Goal: Information Seeking & Learning: Learn about a topic

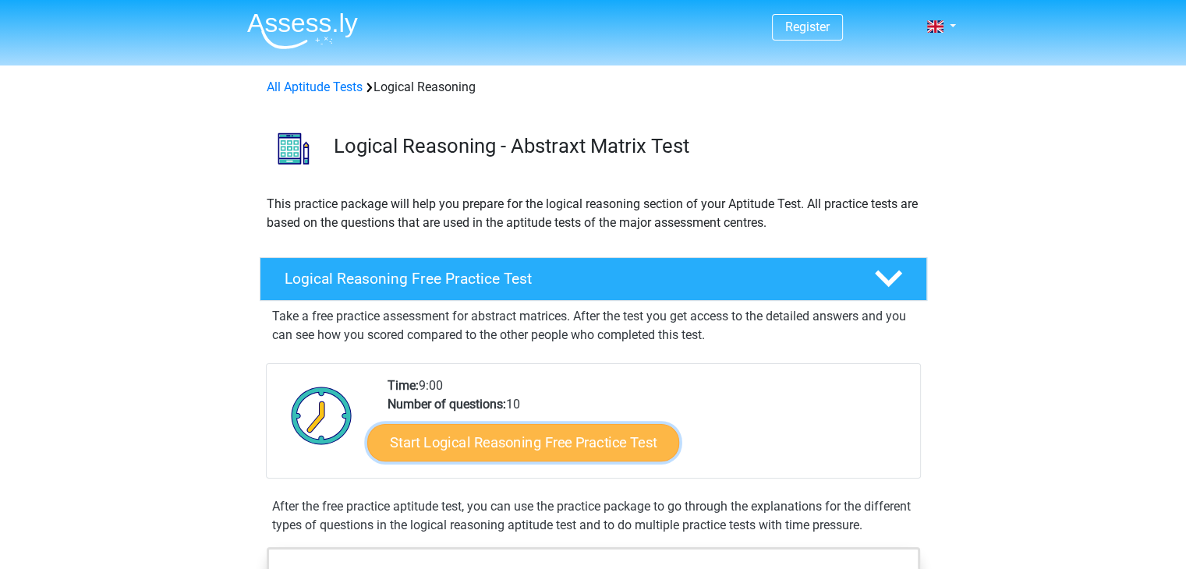
click at [484, 450] on link "Start Logical Reasoning Free Practice Test" at bounding box center [523, 441] width 312 height 37
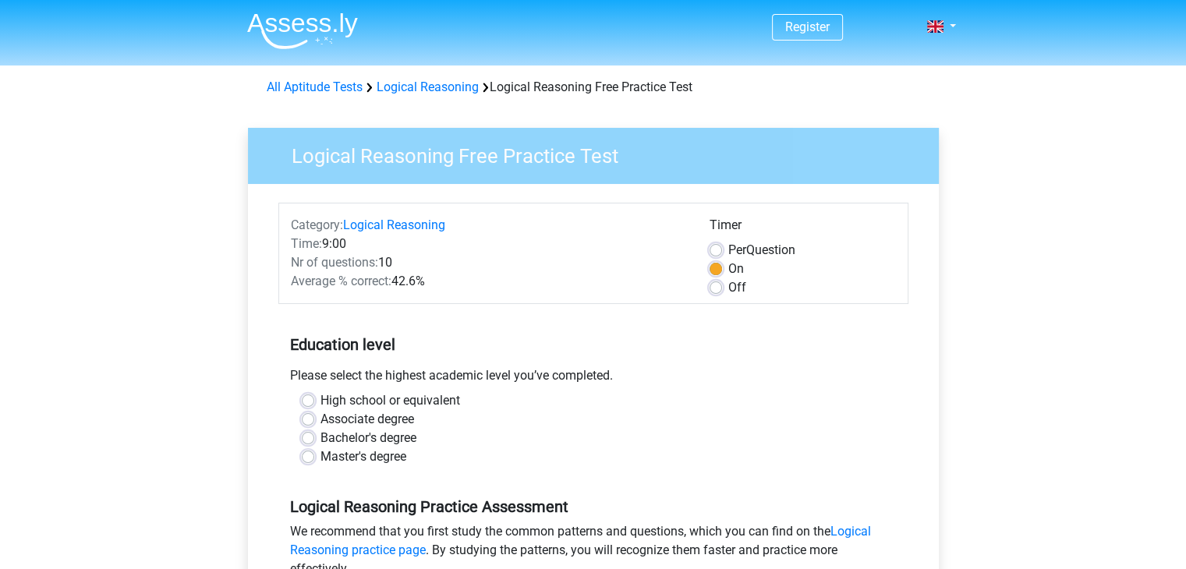
scroll to position [201, 0]
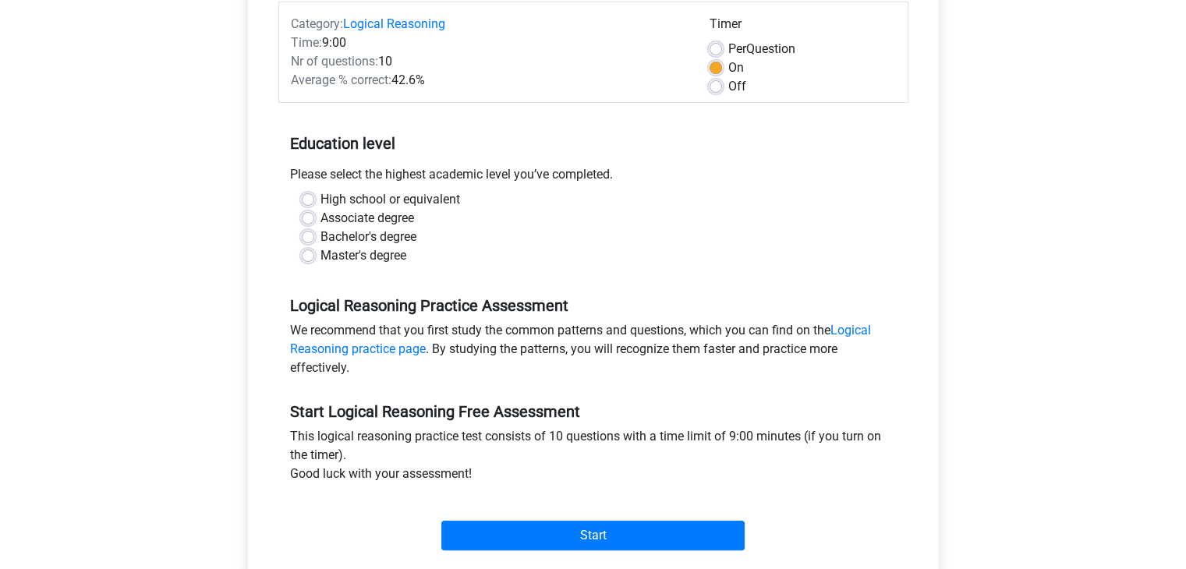
click at [317, 253] on div "Master's degree" at bounding box center [593, 255] width 583 height 19
click at [303, 261] on div "Master's degree" at bounding box center [593, 255] width 583 height 19
click at [320, 255] on label "Master's degree" at bounding box center [363, 255] width 86 height 19
click at [305, 255] on input "Master's degree" at bounding box center [308, 254] width 12 height 16
radio input "true"
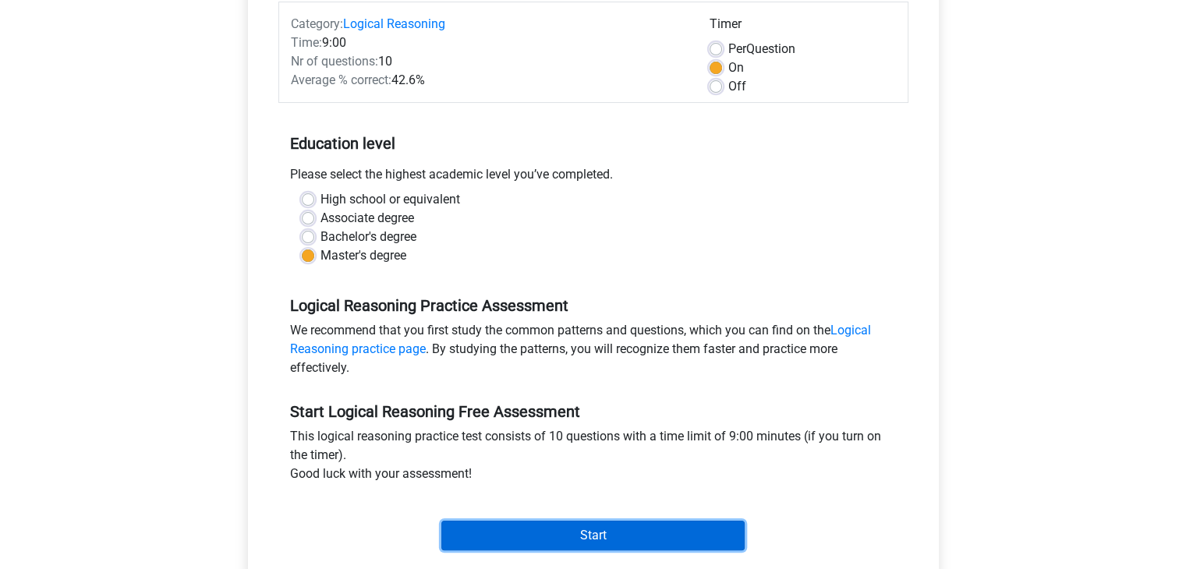
click at [543, 540] on input "Start" at bounding box center [592, 536] width 303 height 30
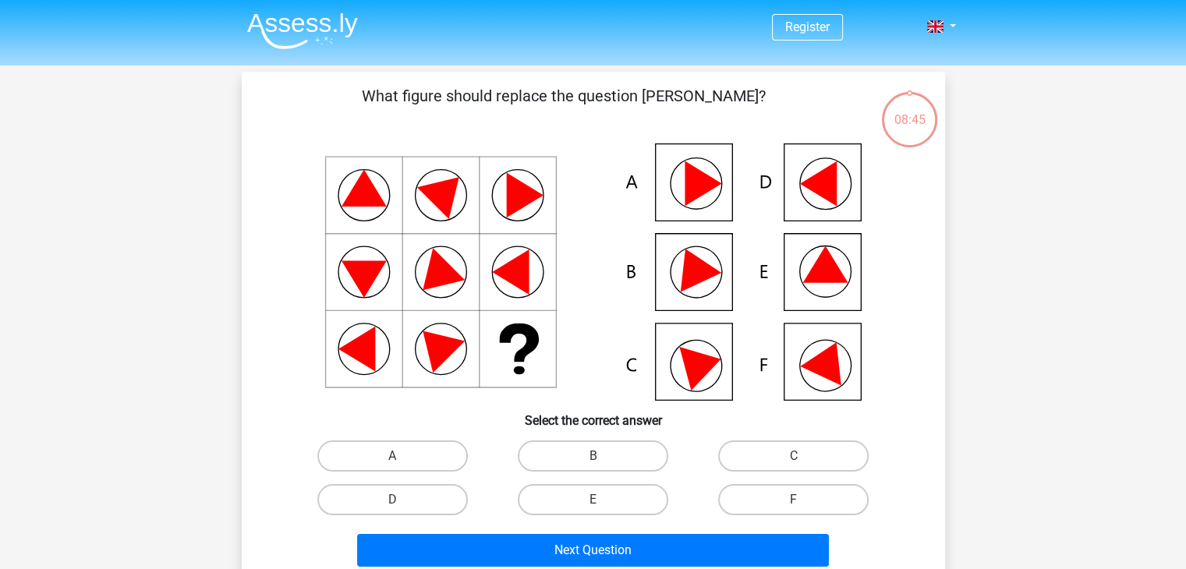
click at [823, 372] on icon at bounding box center [828, 359] width 56 height 52
click at [774, 502] on label "F" at bounding box center [793, 499] width 150 height 31
click at [794, 502] on input "F" at bounding box center [799, 505] width 10 height 10
radio input "true"
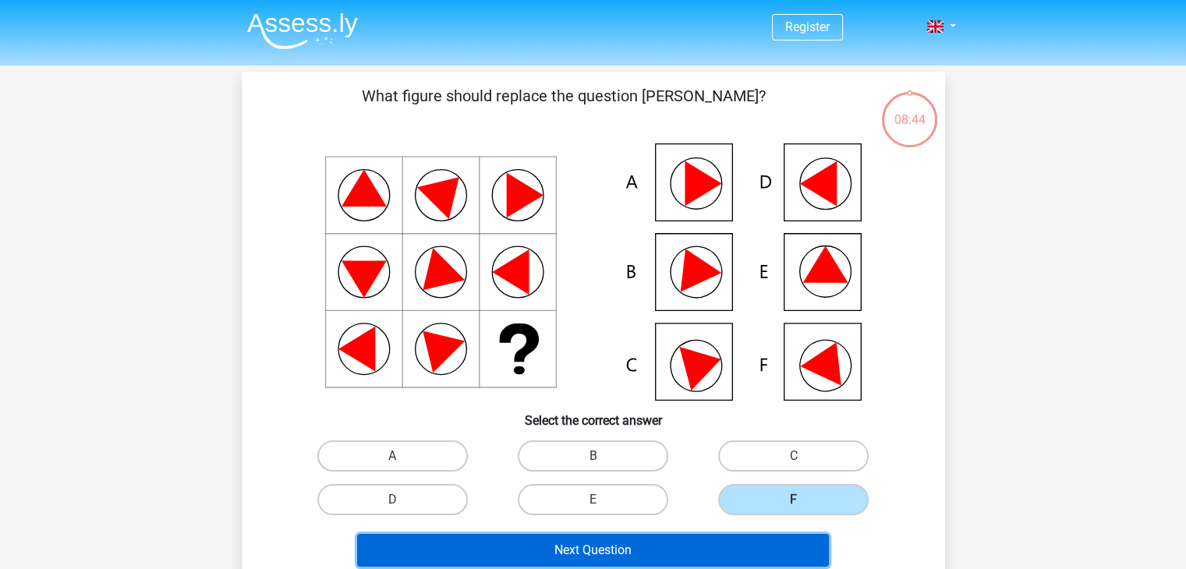
click at [648, 547] on button "Next Question" at bounding box center [593, 550] width 472 height 33
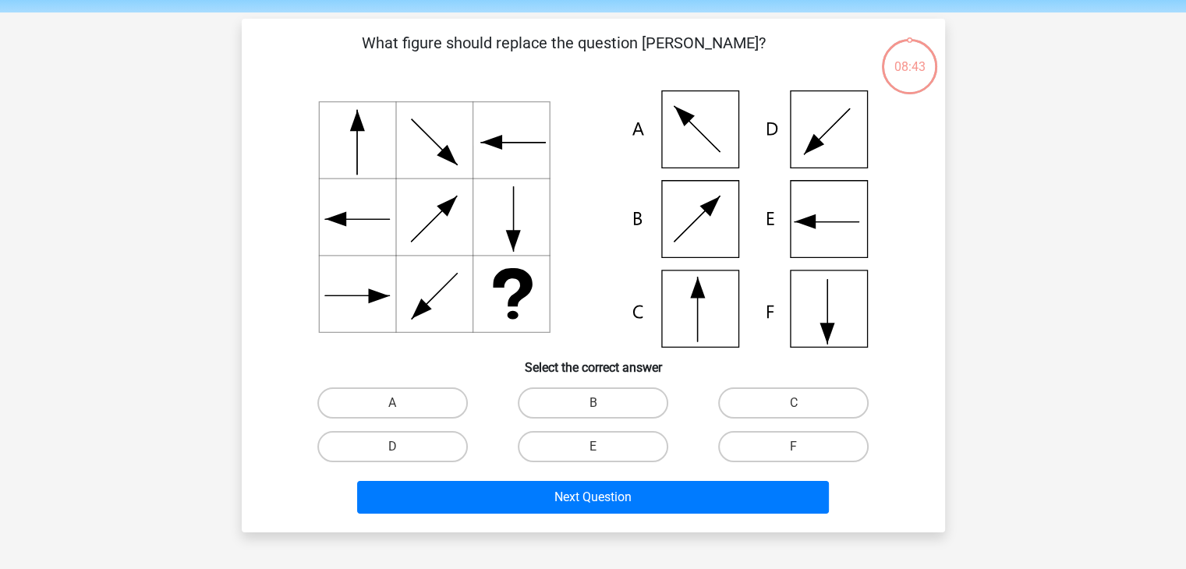
scroll to position [72, 0]
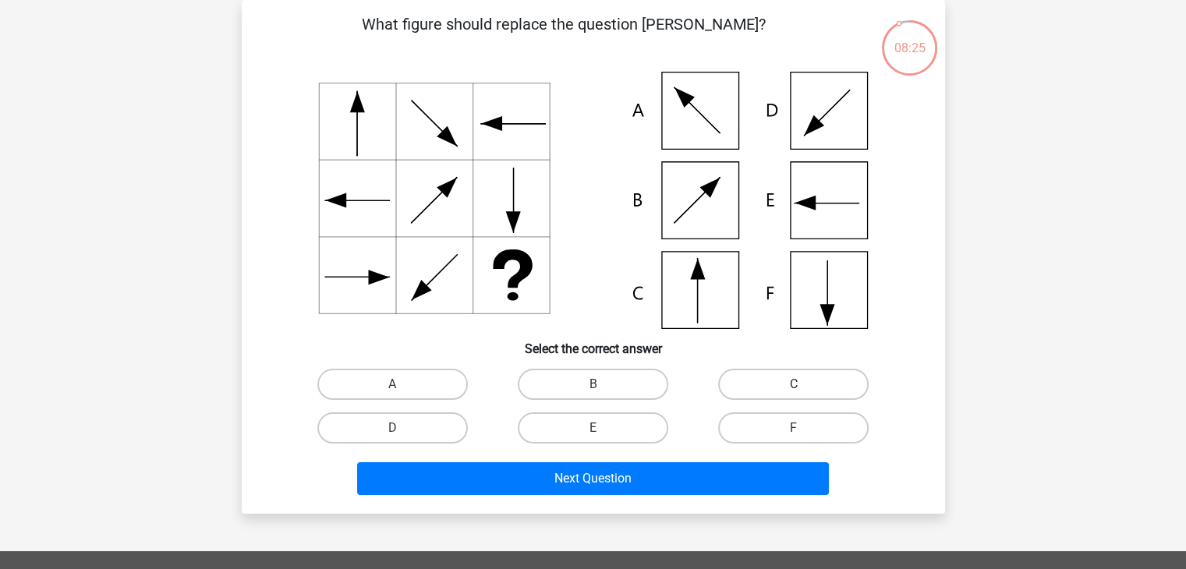
click at [757, 374] on label "C" at bounding box center [793, 384] width 150 height 31
click at [794, 384] on input "C" at bounding box center [799, 389] width 10 height 10
radio input "true"
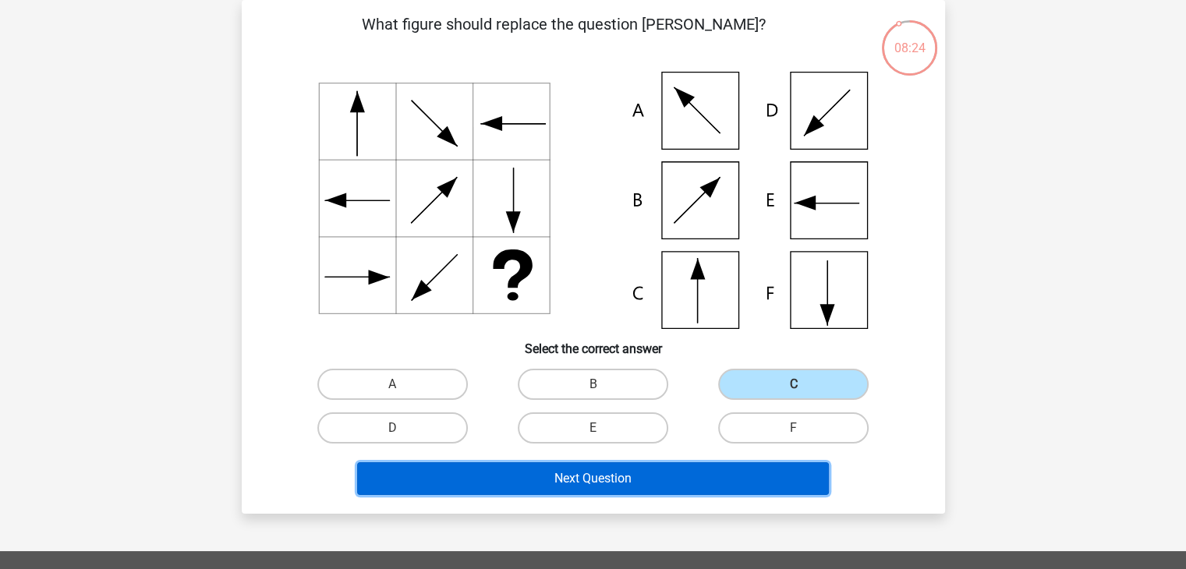
click at [615, 484] on button "Next Question" at bounding box center [593, 478] width 472 height 33
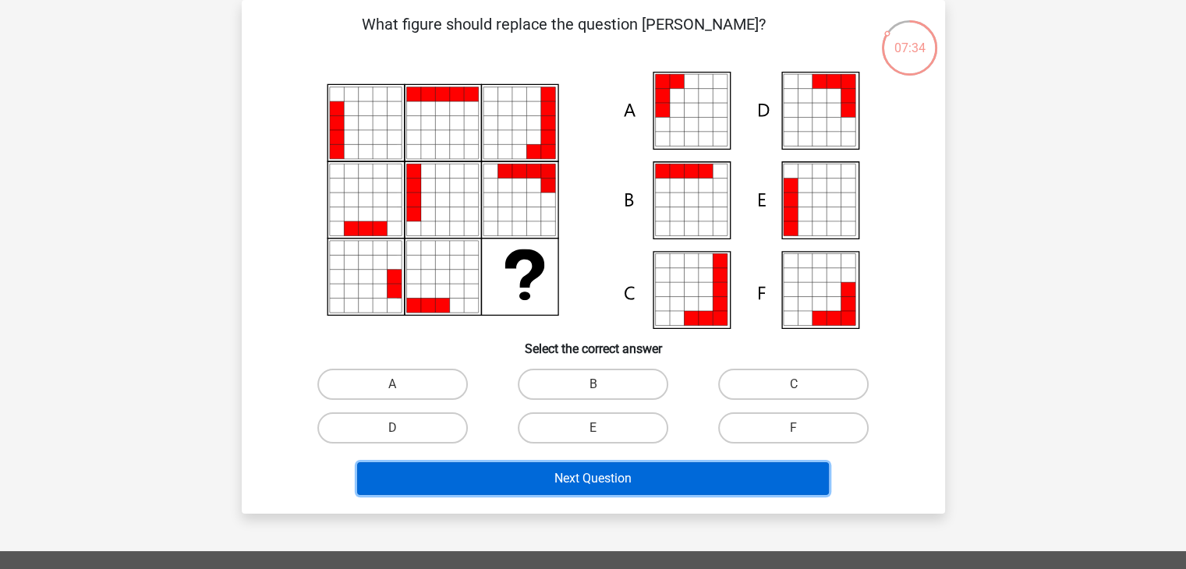
click at [568, 481] on button "Next Question" at bounding box center [593, 478] width 472 height 33
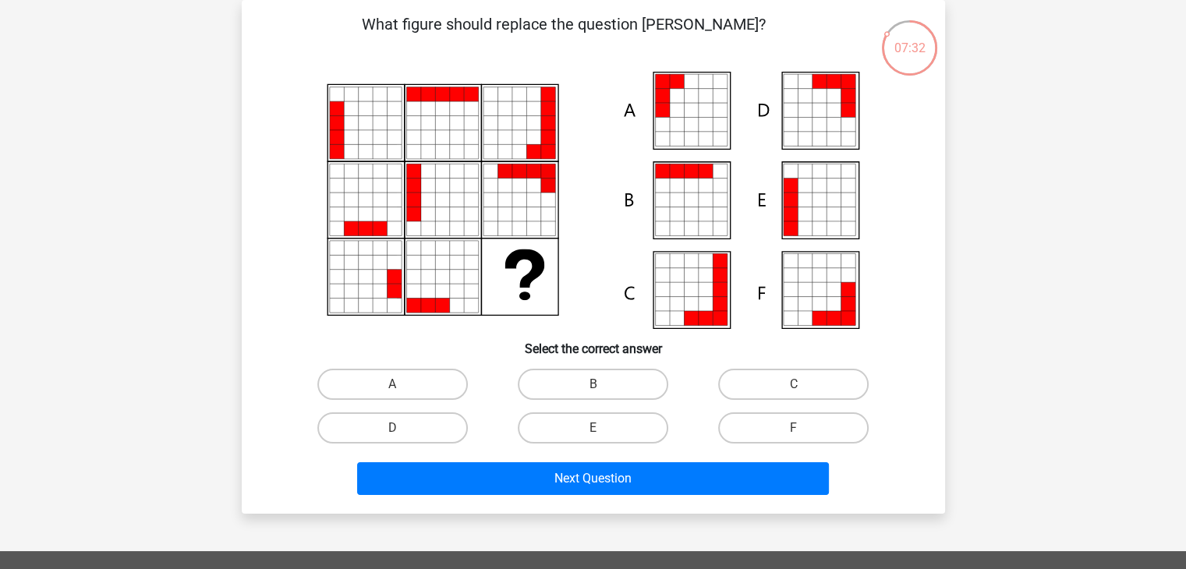
click at [409, 336] on h6 "Select the correct answer" at bounding box center [593, 342] width 653 height 27
click at [590, 429] on label "E" at bounding box center [593, 427] width 150 height 31
click at [593, 429] on input "E" at bounding box center [598, 433] width 10 height 10
radio input "true"
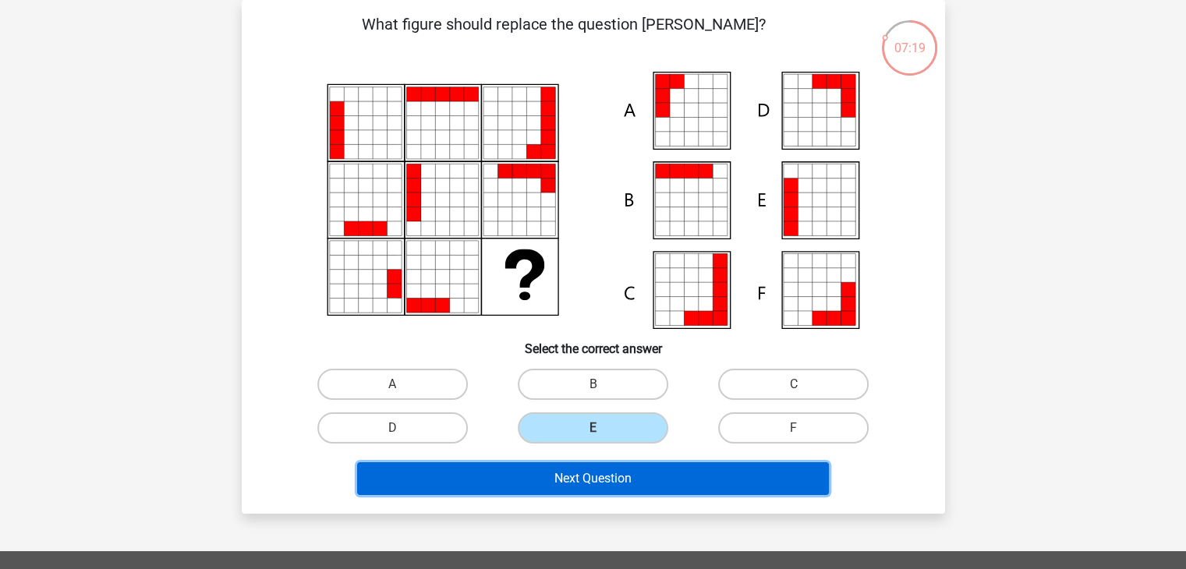
click at [586, 478] on button "Next Question" at bounding box center [593, 478] width 472 height 33
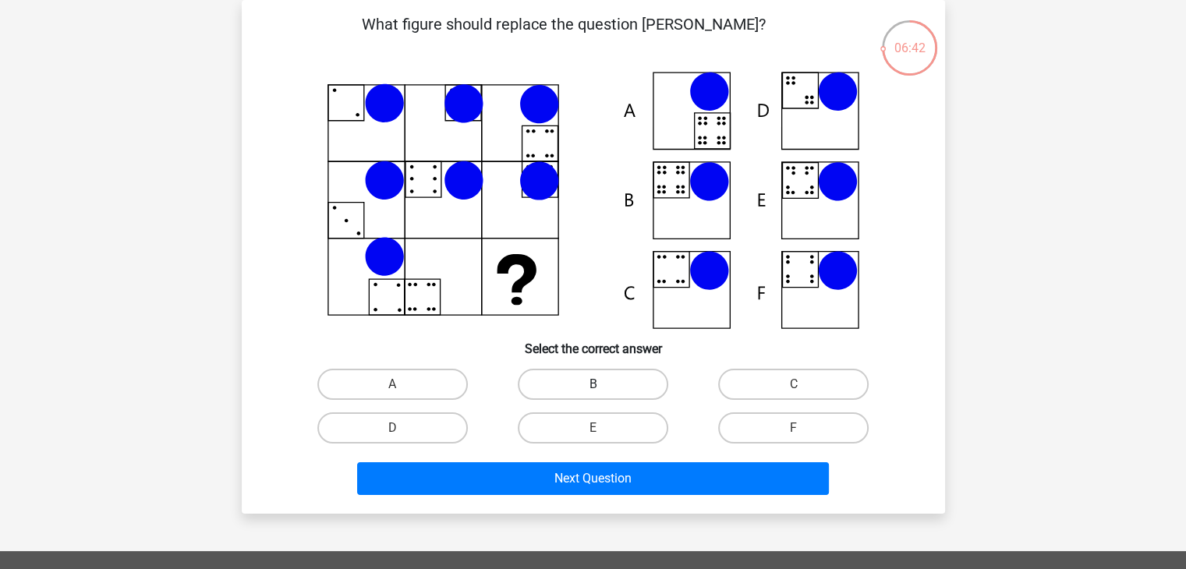
click at [579, 391] on label "B" at bounding box center [593, 384] width 150 height 31
click at [593, 391] on input "B" at bounding box center [598, 389] width 10 height 10
radio input "true"
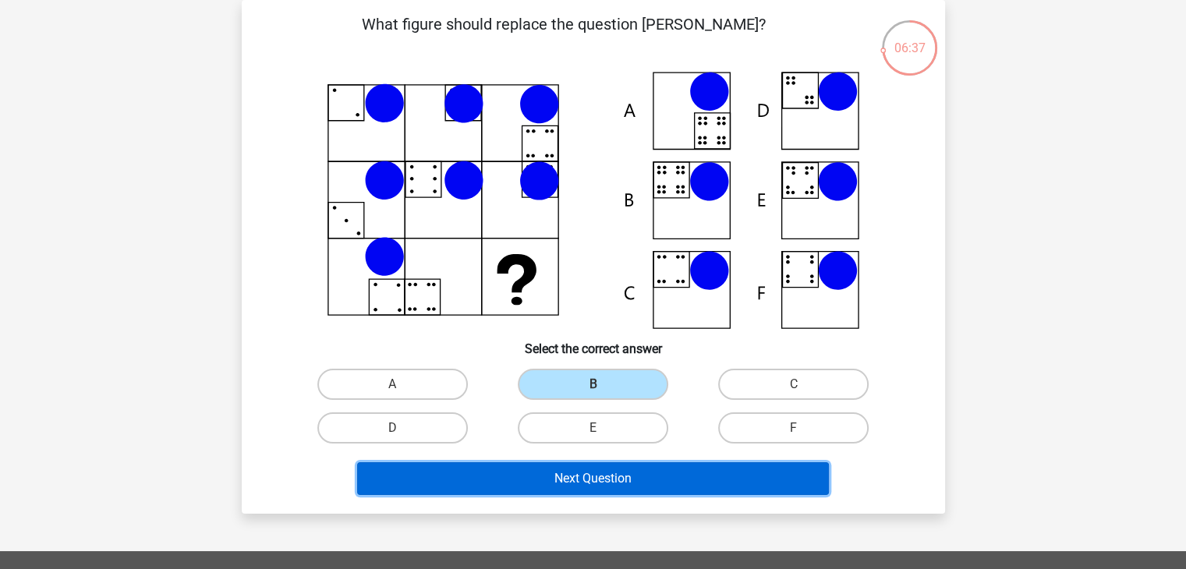
click at [575, 482] on button "Next Question" at bounding box center [593, 478] width 472 height 33
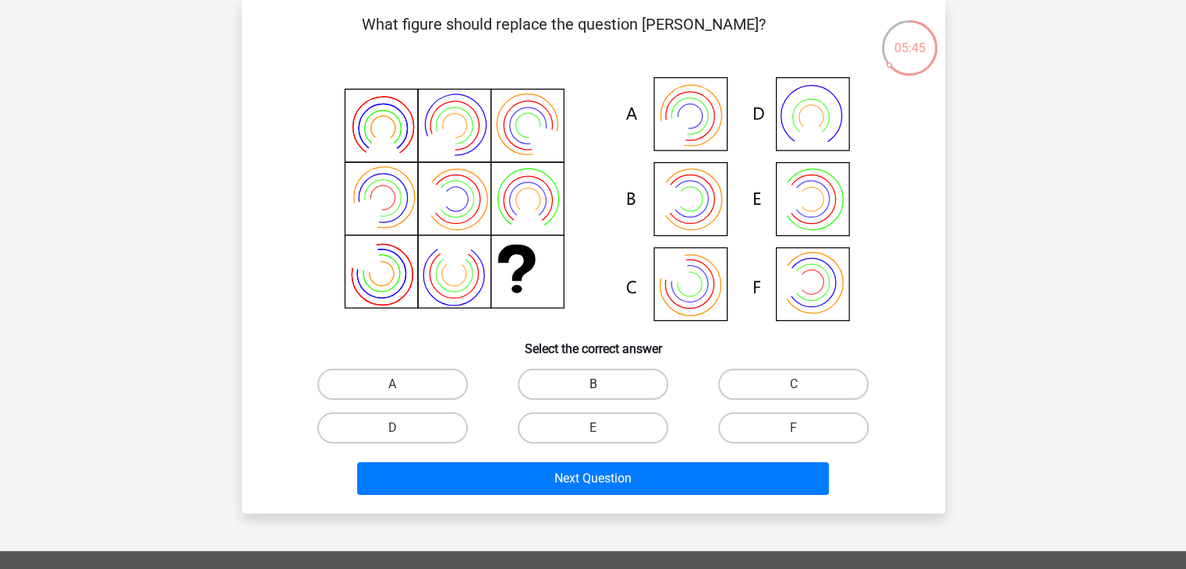
click at [589, 399] on label "B" at bounding box center [593, 384] width 150 height 31
click at [593, 395] on input "B" at bounding box center [598, 389] width 10 height 10
radio input "true"
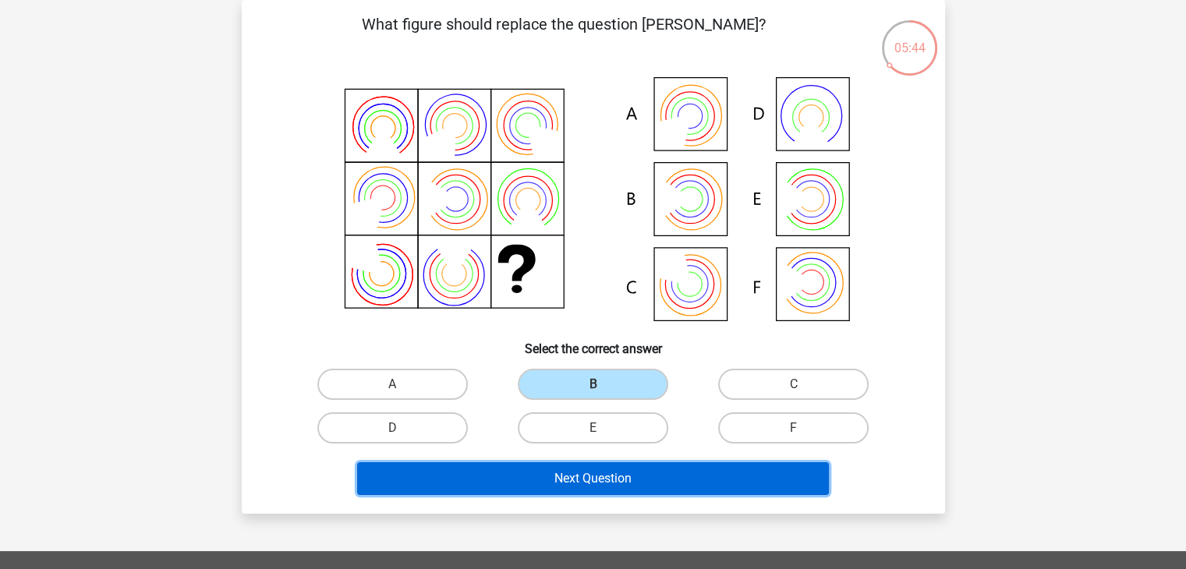
click at [577, 487] on button "Next Question" at bounding box center [593, 478] width 472 height 33
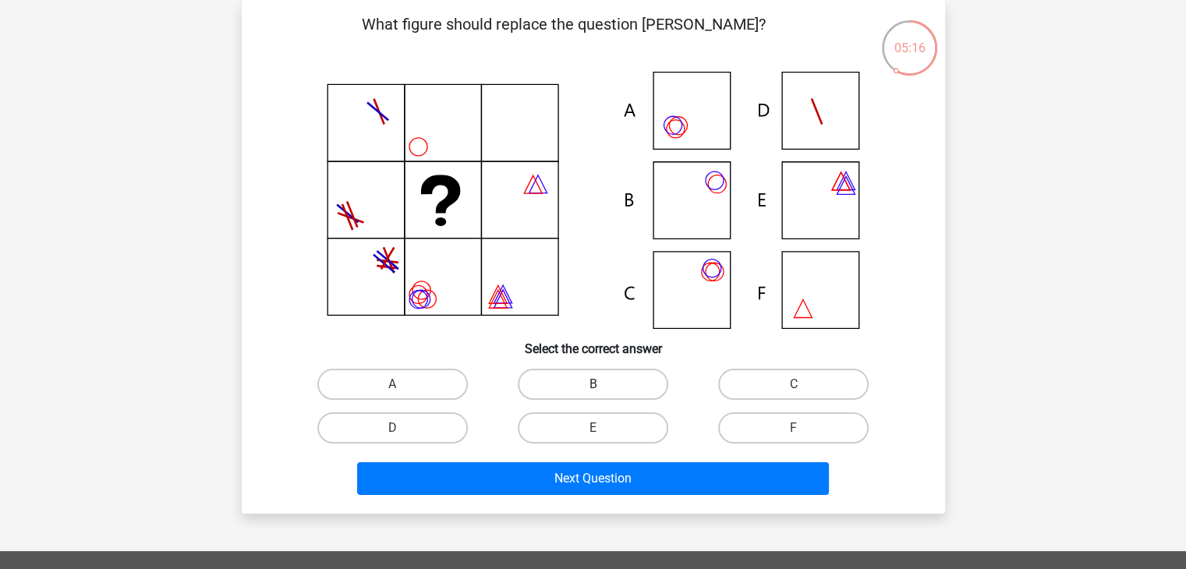
click at [607, 374] on label "B" at bounding box center [593, 384] width 150 height 31
click at [603, 384] on input "B" at bounding box center [598, 389] width 10 height 10
radio input "true"
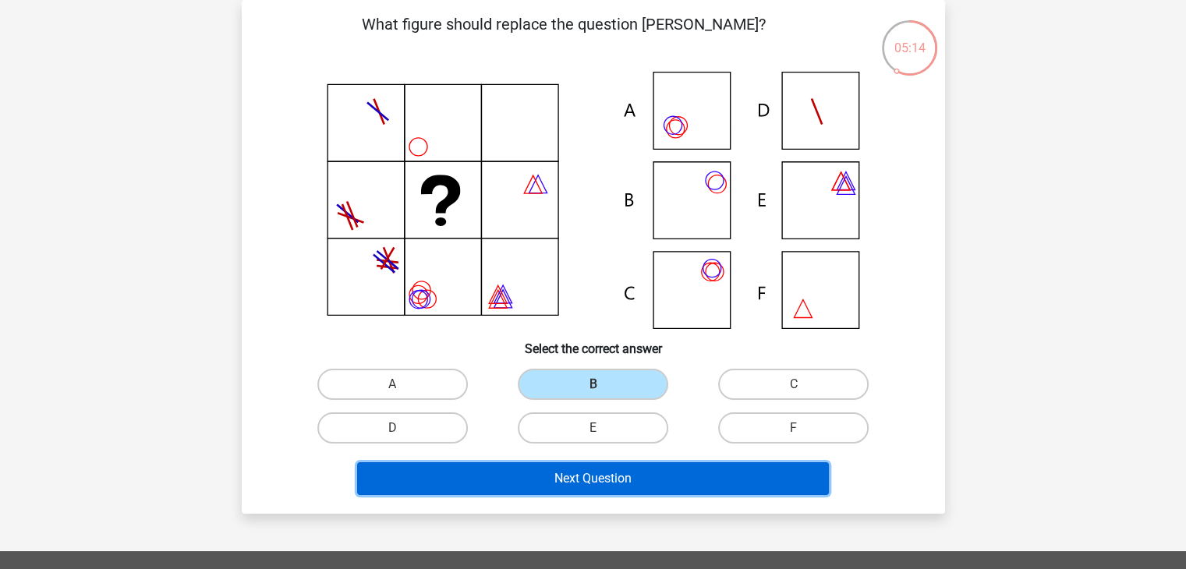
click at [557, 481] on button "Next Question" at bounding box center [593, 478] width 472 height 33
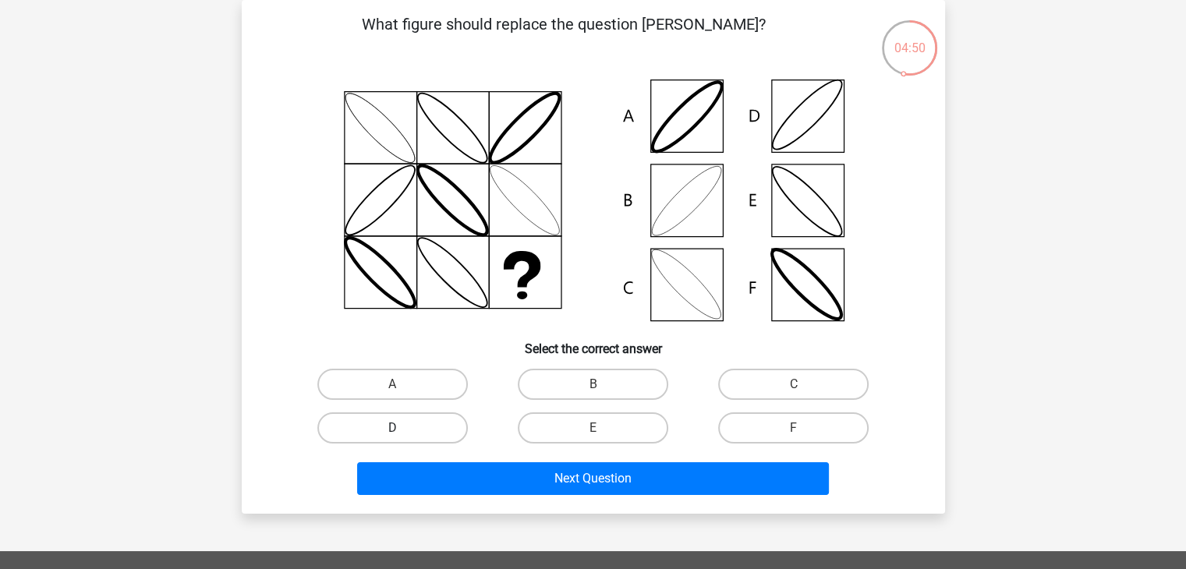
click at [436, 425] on label "D" at bounding box center [392, 427] width 150 height 31
click at [402, 428] on input "D" at bounding box center [397, 433] width 10 height 10
radio input "true"
click at [436, 425] on label "D" at bounding box center [392, 427] width 150 height 31
click at [402, 428] on input "D" at bounding box center [397, 433] width 10 height 10
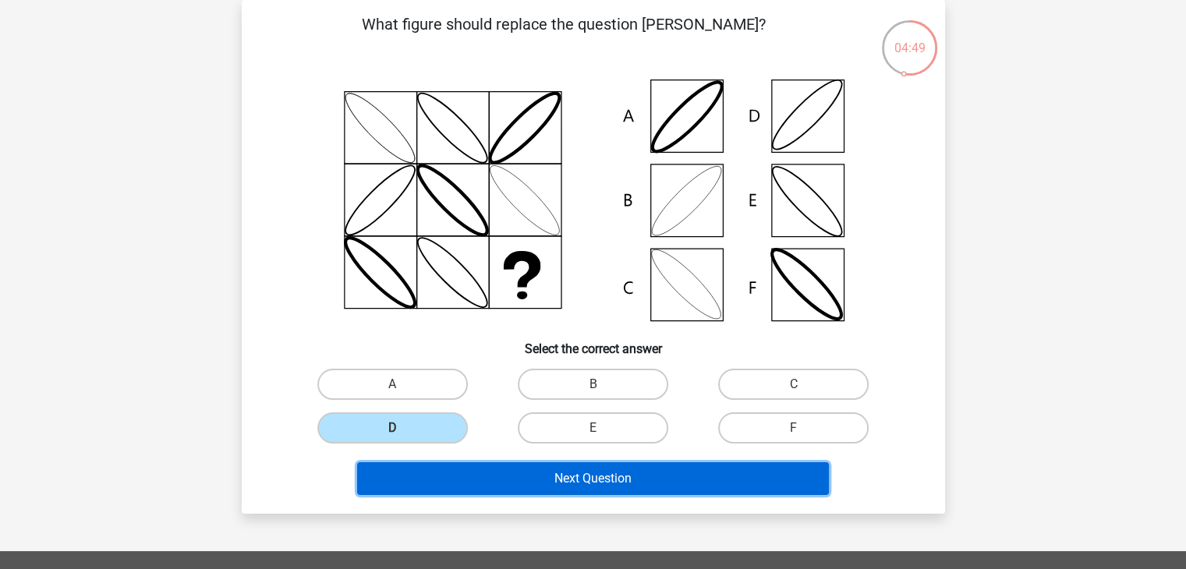
click at [558, 480] on button "Next Question" at bounding box center [593, 478] width 472 height 33
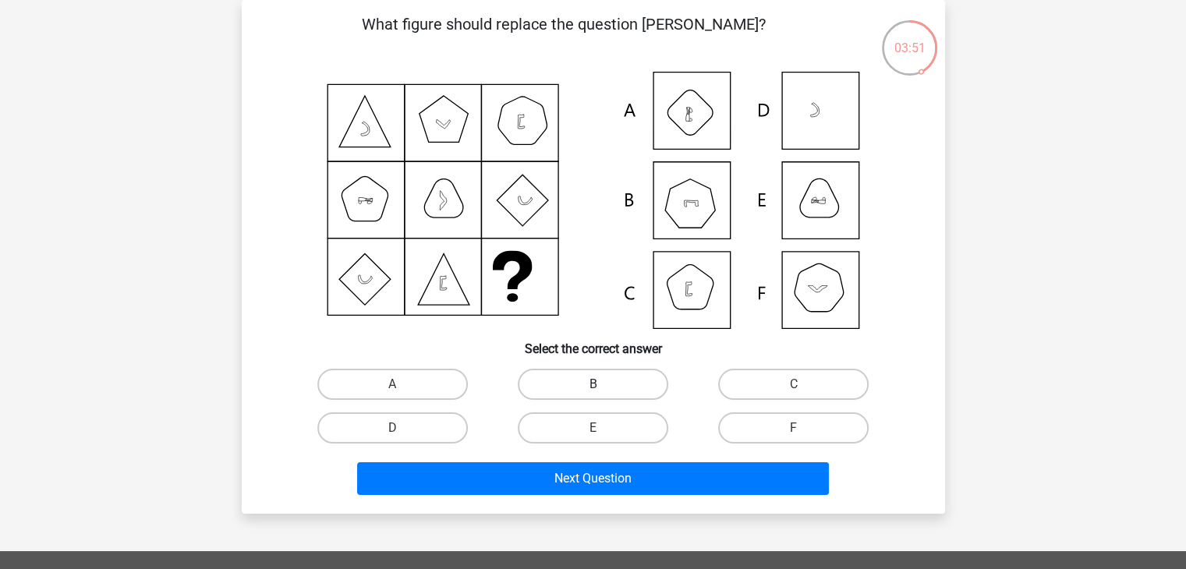
click at [581, 381] on label "B" at bounding box center [593, 384] width 150 height 31
click at [593, 384] on input "B" at bounding box center [598, 389] width 10 height 10
radio input "true"
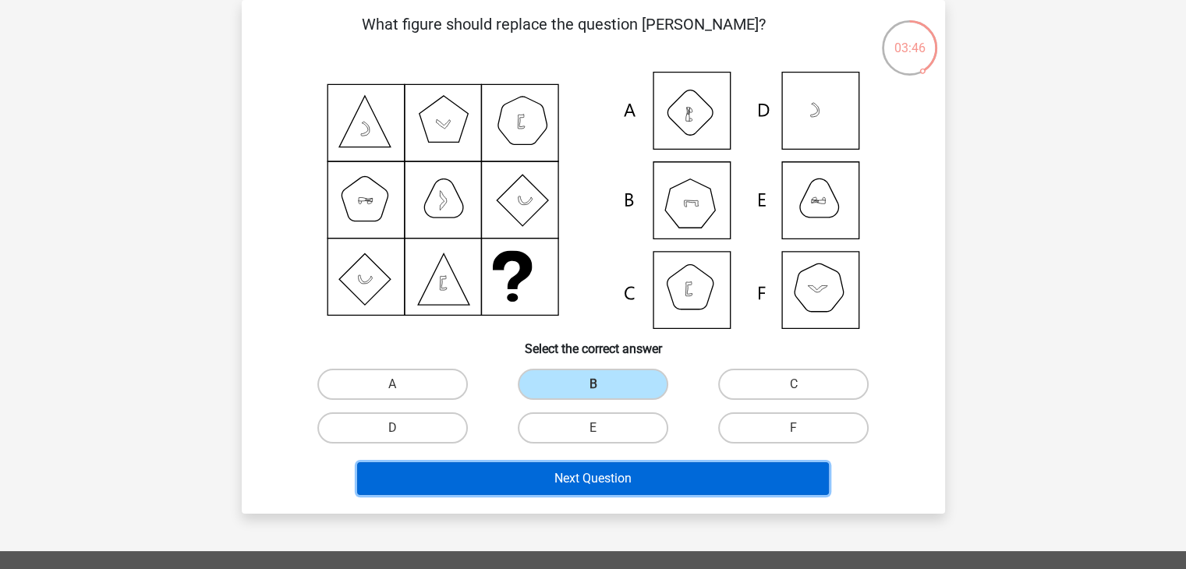
click at [572, 473] on button "Next Question" at bounding box center [593, 478] width 472 height 33
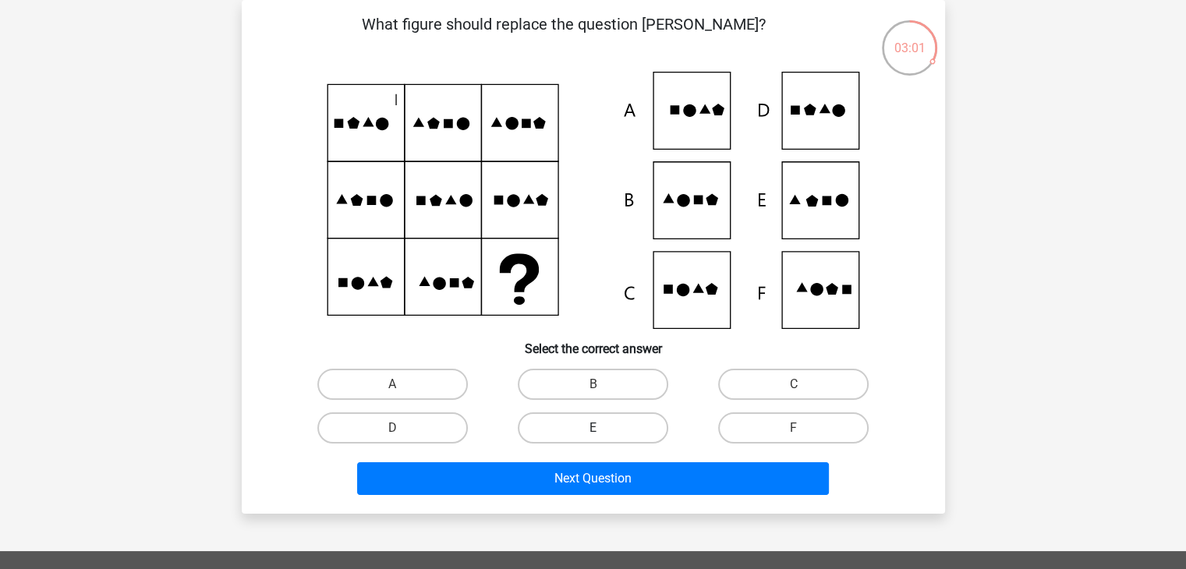
click at [596, 425] on label "E" at bounding box center [593, 427] width 150 height 31
click at [596, 428] on input "E" at bounding box center [598, 433] width 10 height 10
radio input "true"
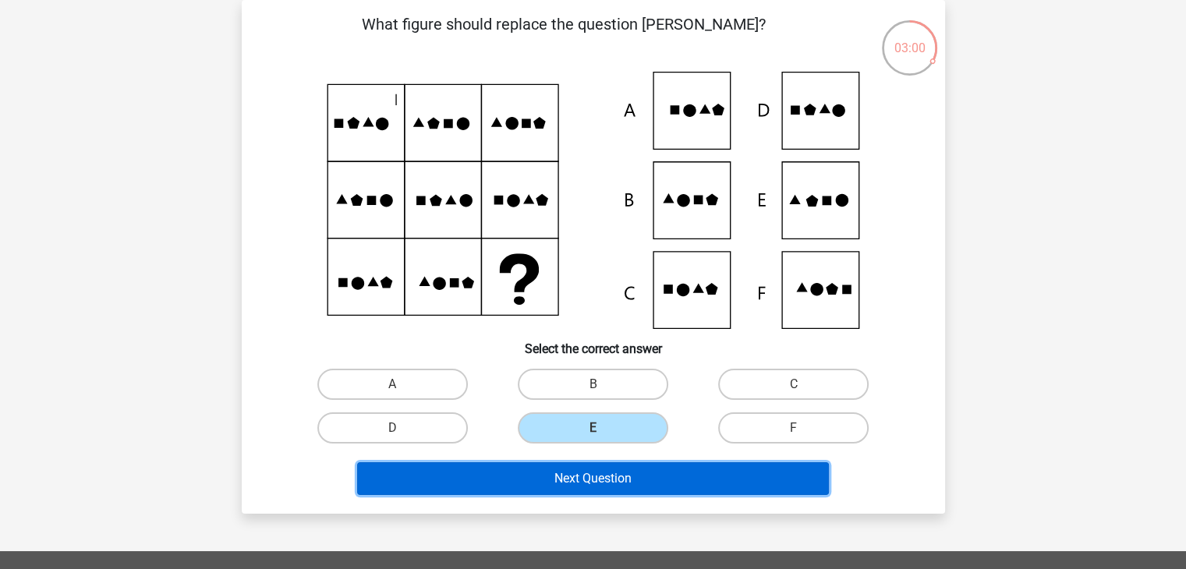
click at [593, 476] on button "Next Question" at bounding box center [593, 478] width 472 height 33
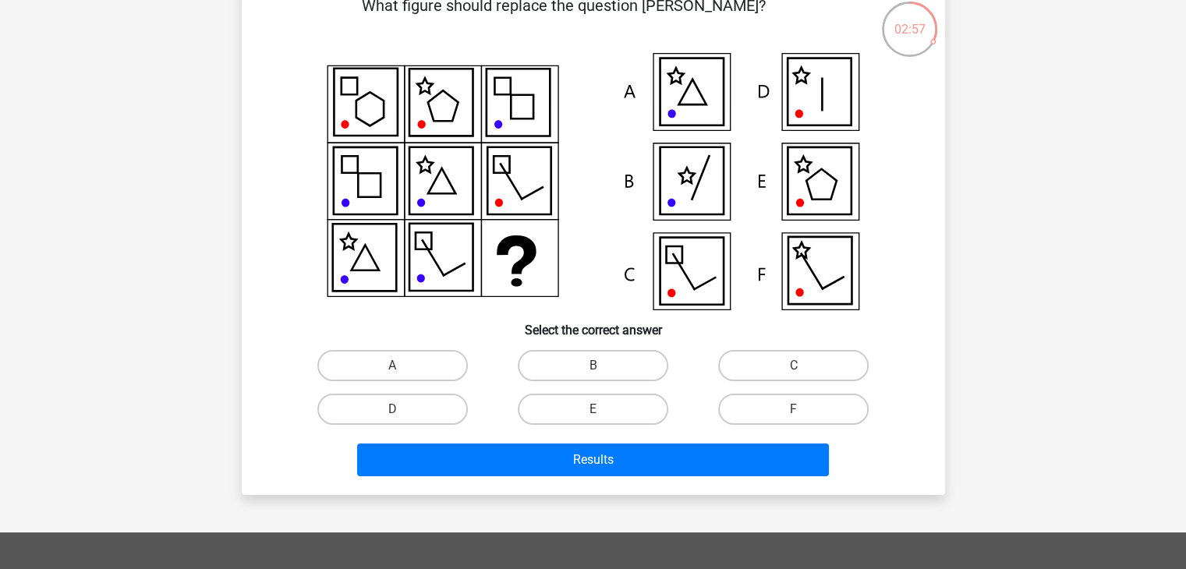
scroll to position [99, 0]
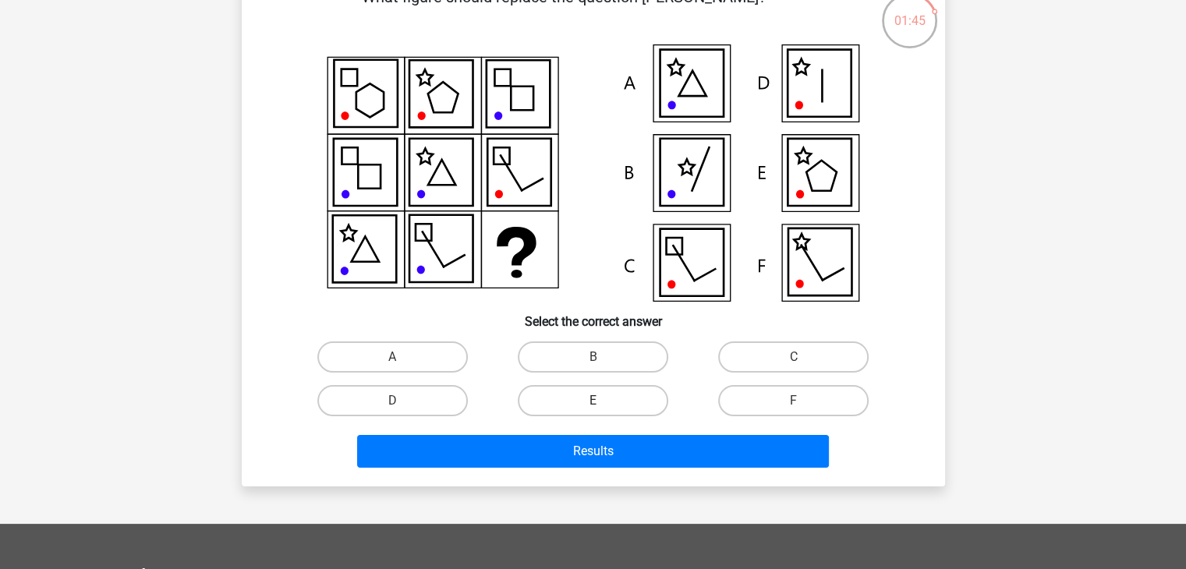
click at [621, 399] on label "E" at bounding box center [593, 400] width 150 height 31
click at [603, 401] on input "E" at bounding box center [598, 406] width 10 height 10
radio input "true"
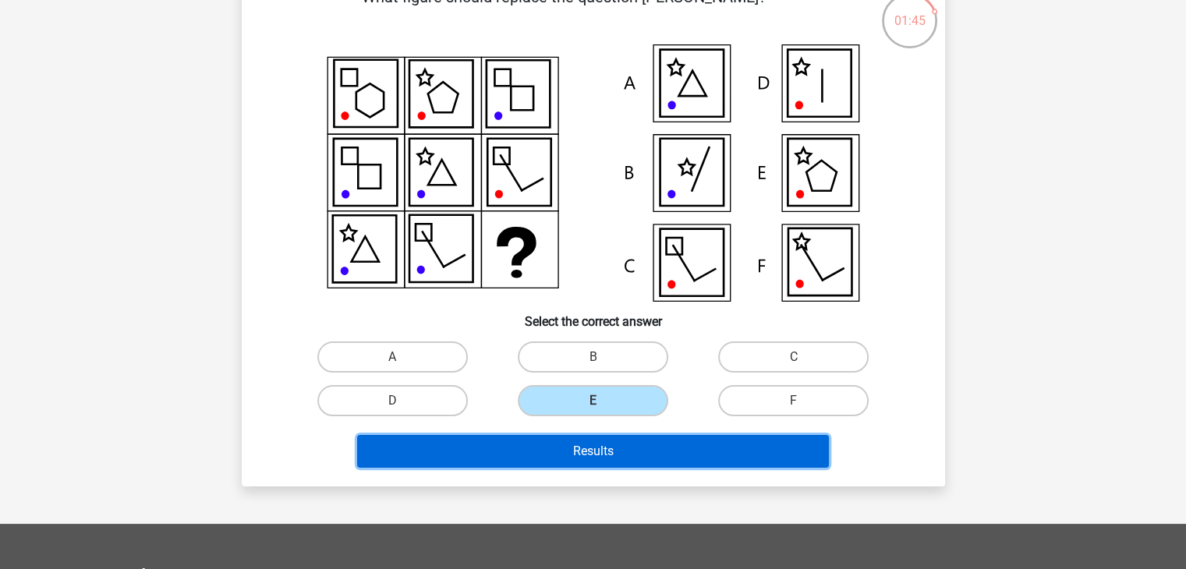
click at [624, 456] on button "Results" at bounding box center [593, 451] width 472 height 33
